Goal: Find contact information: Find contact information

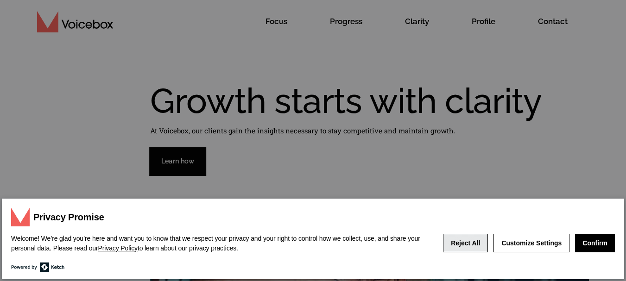
click at [475, 246] on button "Reject All" at bounding box center [465, 243] width 45 height 19
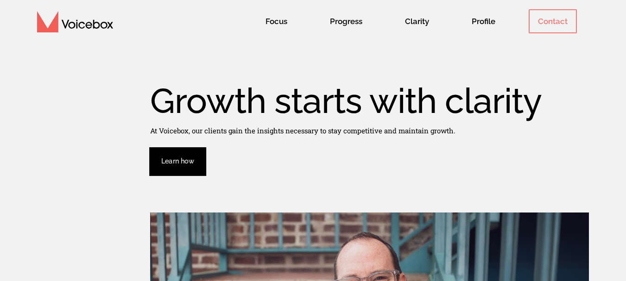
drag, startPoint x: 554, startPoint y: 17, endPoint x: 546, endPoint y: 25, distance: 10.8
click at [553, 17] on span "Contact" at bounding box center [553, 21] width 48 height 24
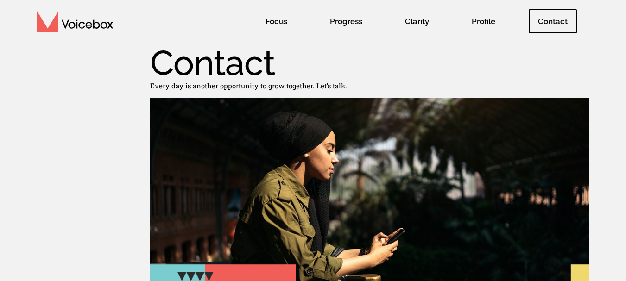
scroll to position [46, 0]
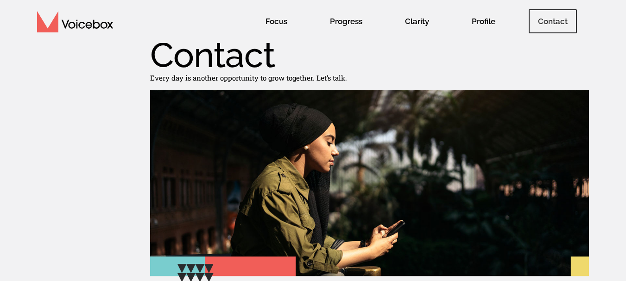
click at [554, 21] on span "Contact" at bounding box center [553, 21] width 48 height 24
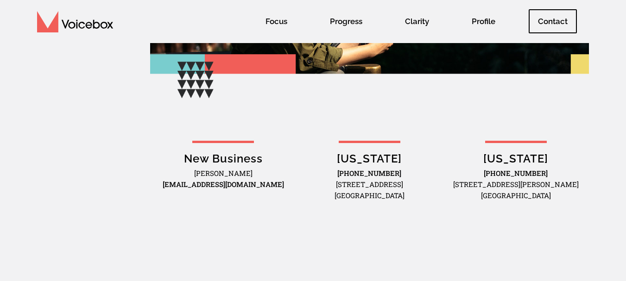
scroll to position [260, 0]
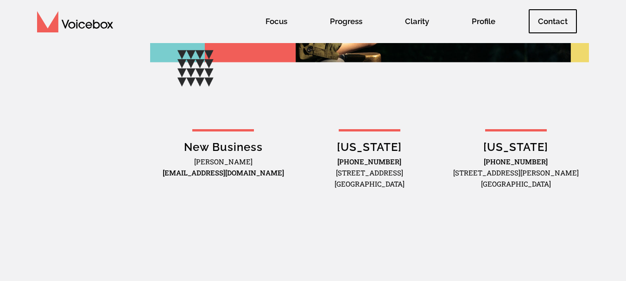
click at [557, 18] on e-page-transition at bounding box center [313, 140] width 626 height 281
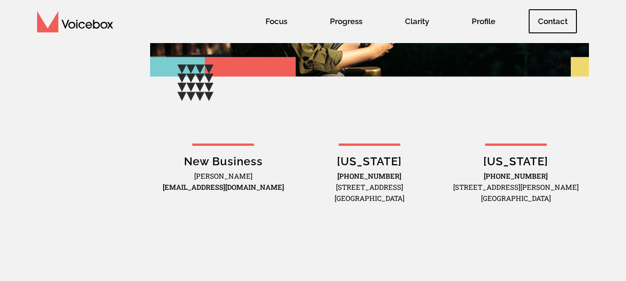
scroll to position [243, 0]
